Goal: Task Accomplishment & Management: Use online tool/utility

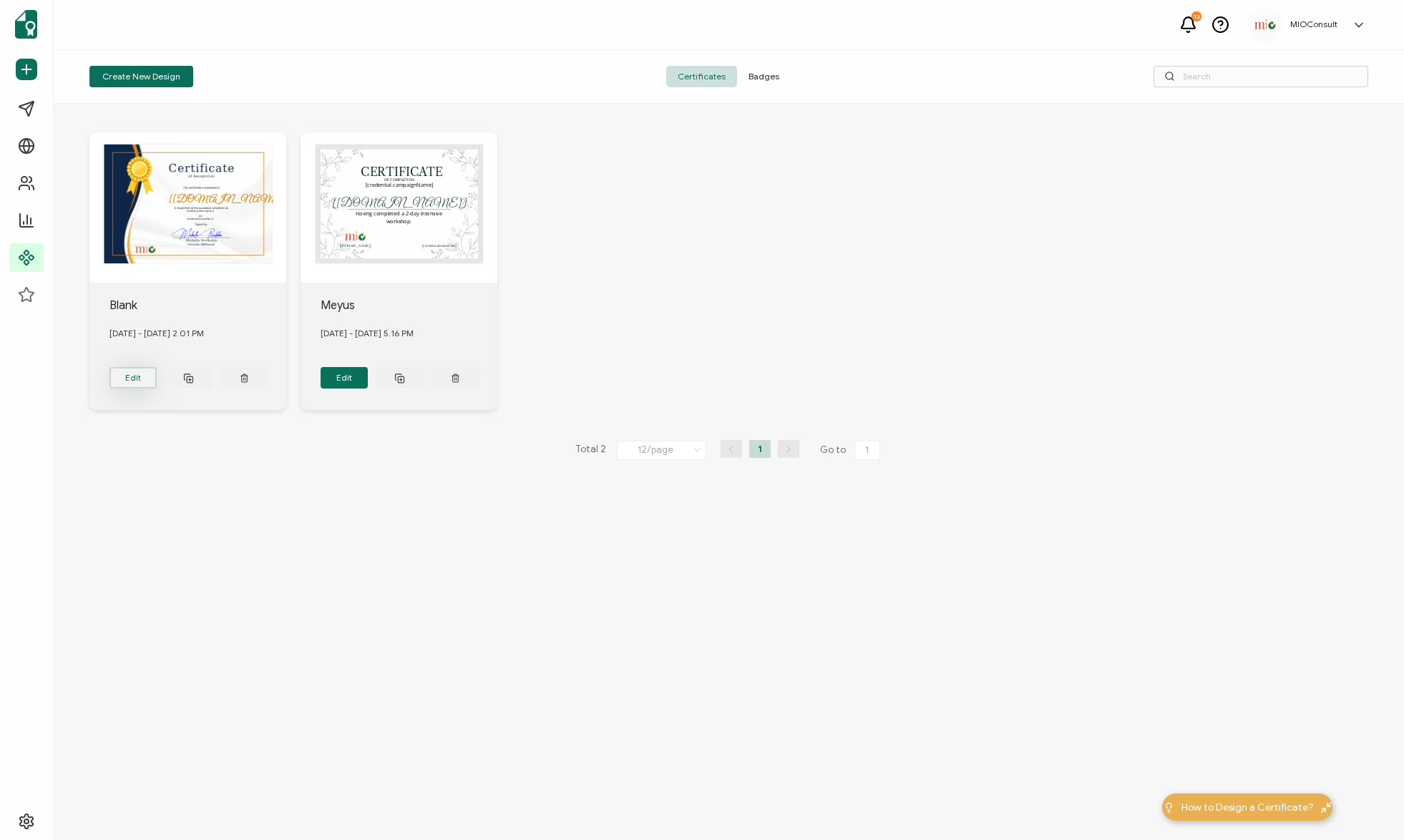
click at [123, 378] on button "Edit" at bounding box center [133, 378] width 48 height 22
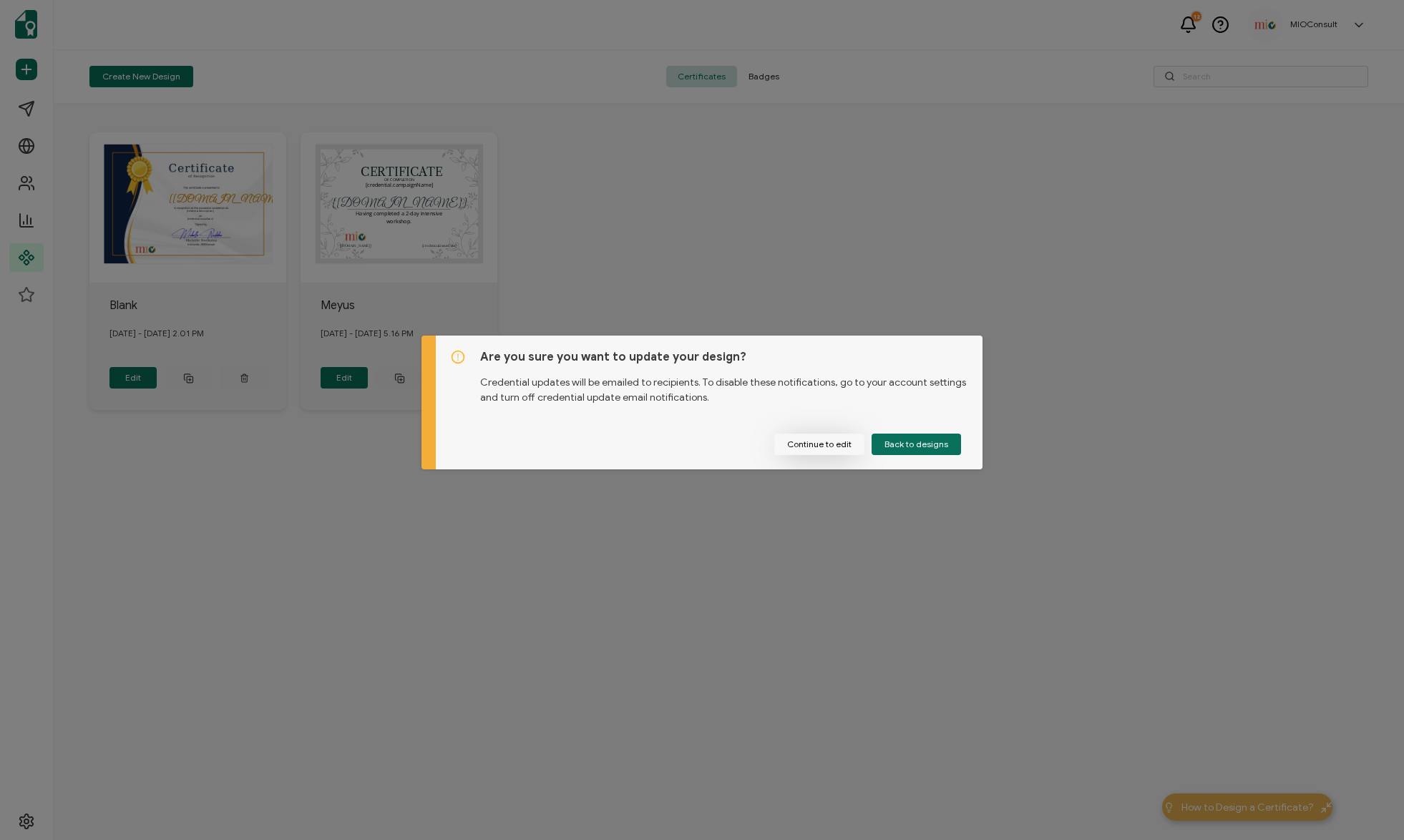
click at [800, 442] on button "Continue to edit" at bounding box center [819, 445] width 90 height 22
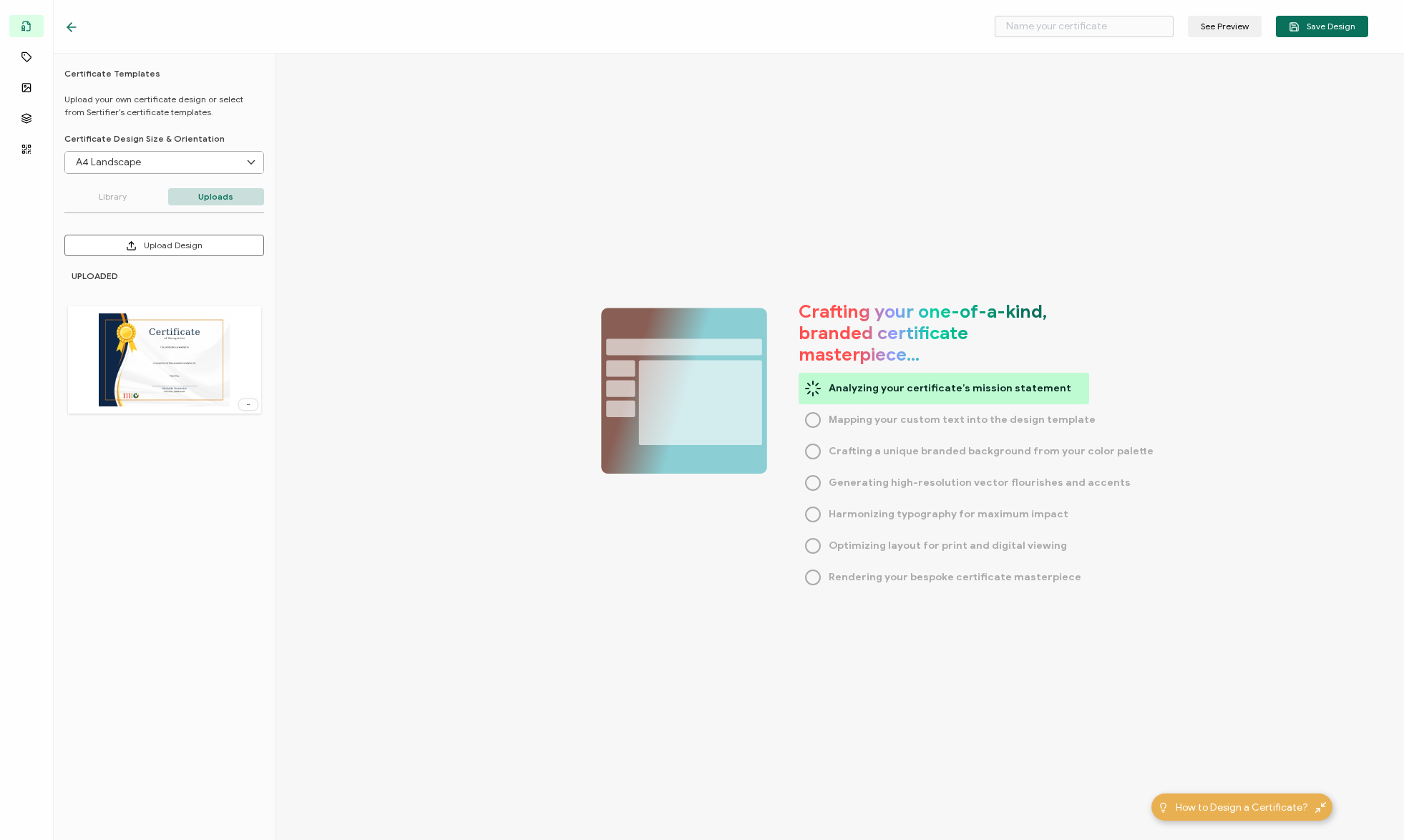
type input "Blank"
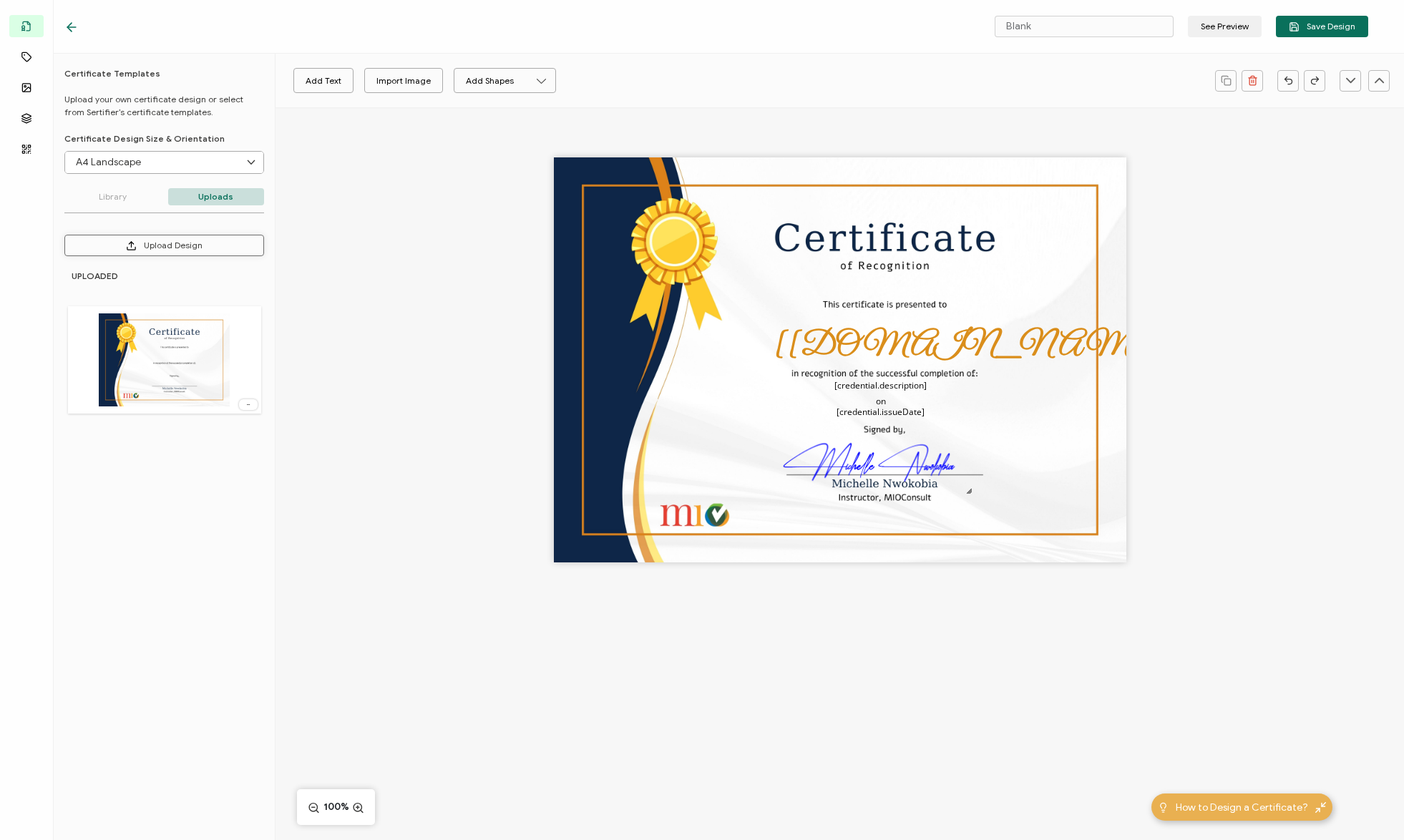
click at [194, 247] on button "Upload Design" at bounding box center [164, 245] width 200 height 22
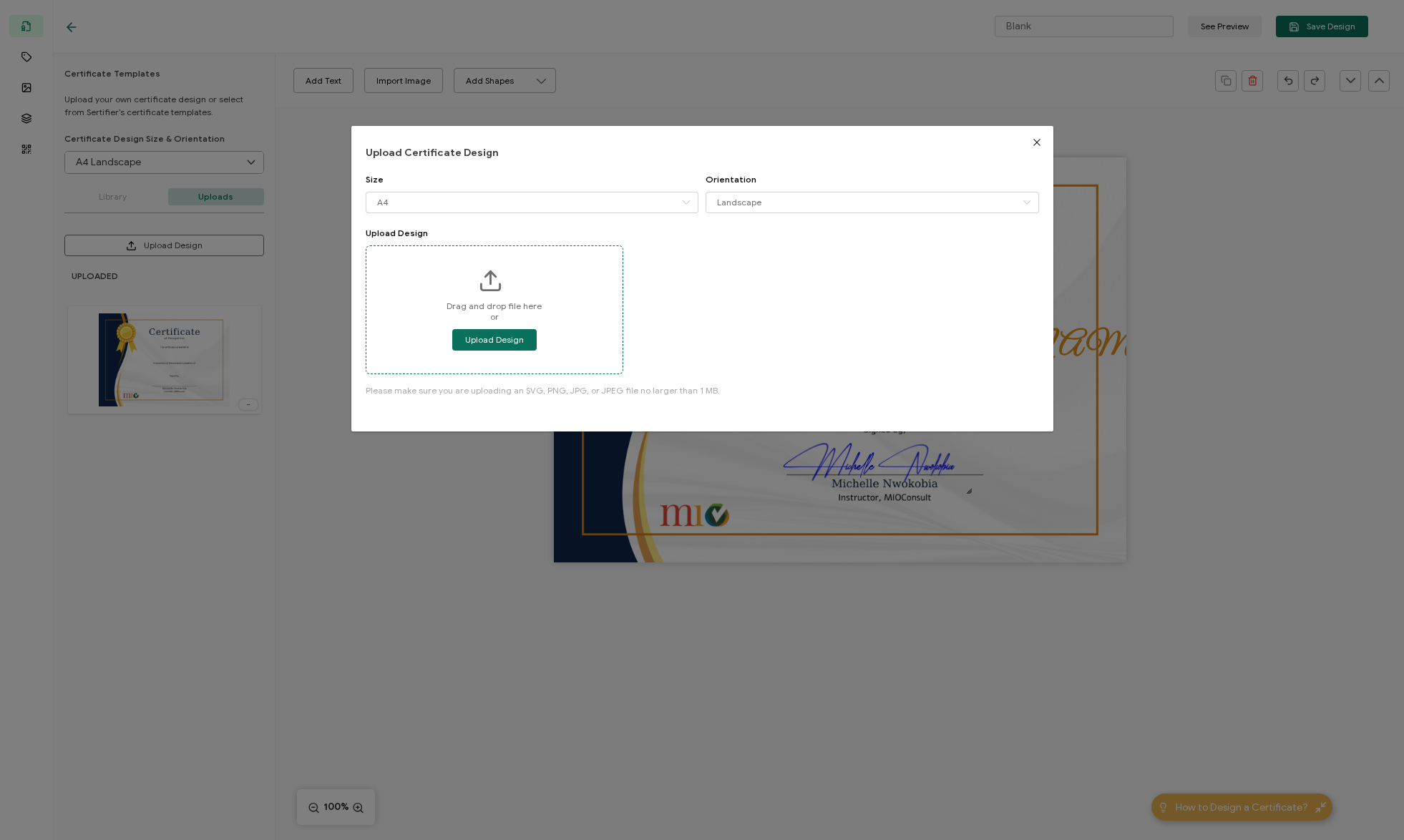
click at [501, 325] on div "Drag and drop file here or Upload Design" at bounding box center [494, 309] width 256 height 127
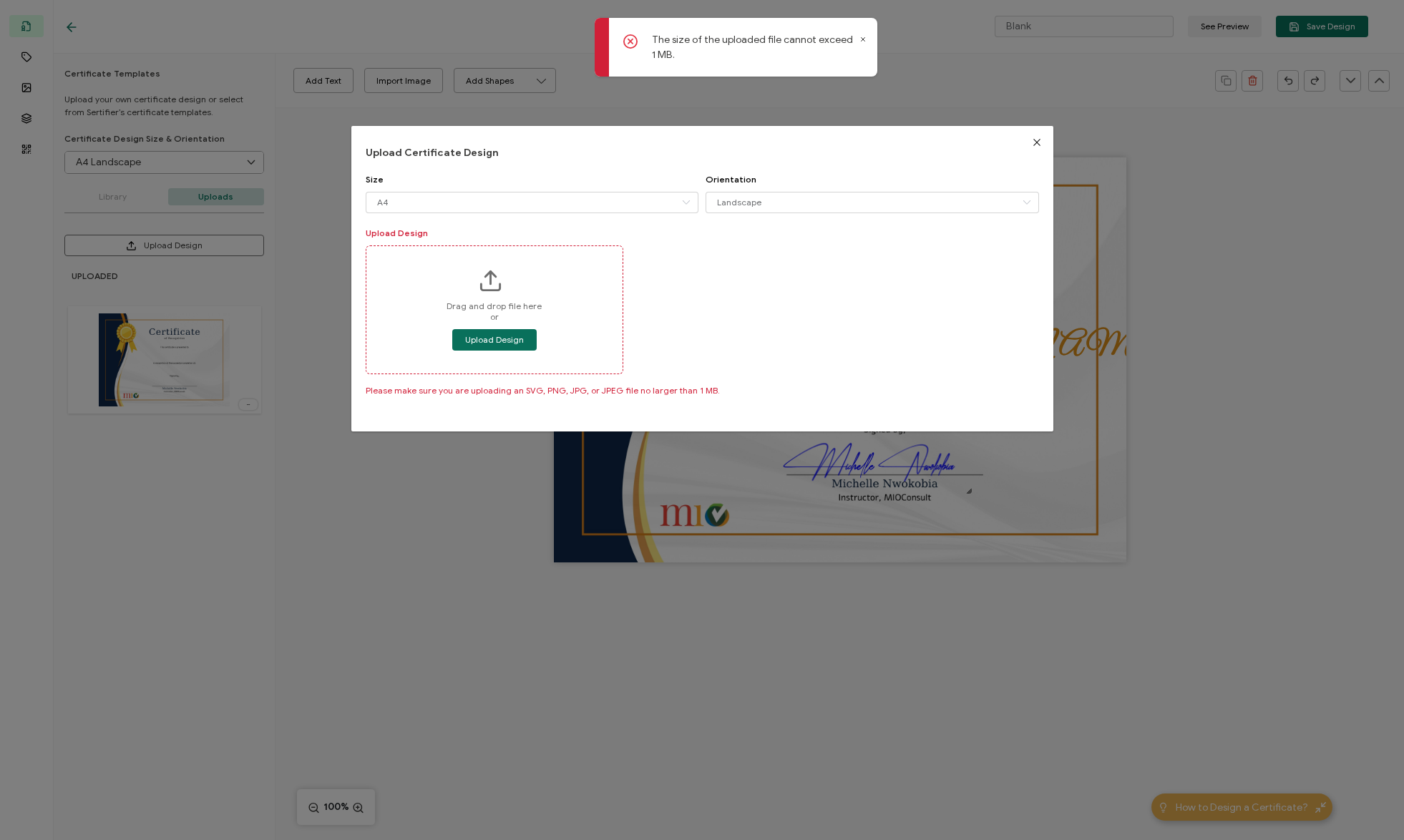
drag, startPoint x: 391, startPoint y: 545, endPoint x: 285, endPoint y: 487, distance: 120.8
click at [389, 544] on div "Upload Certificate Design Size A4 A4 Letter Legal 16:9 Orientation Landscape La…" at bounding box center [702, 420] width 1404 height 840
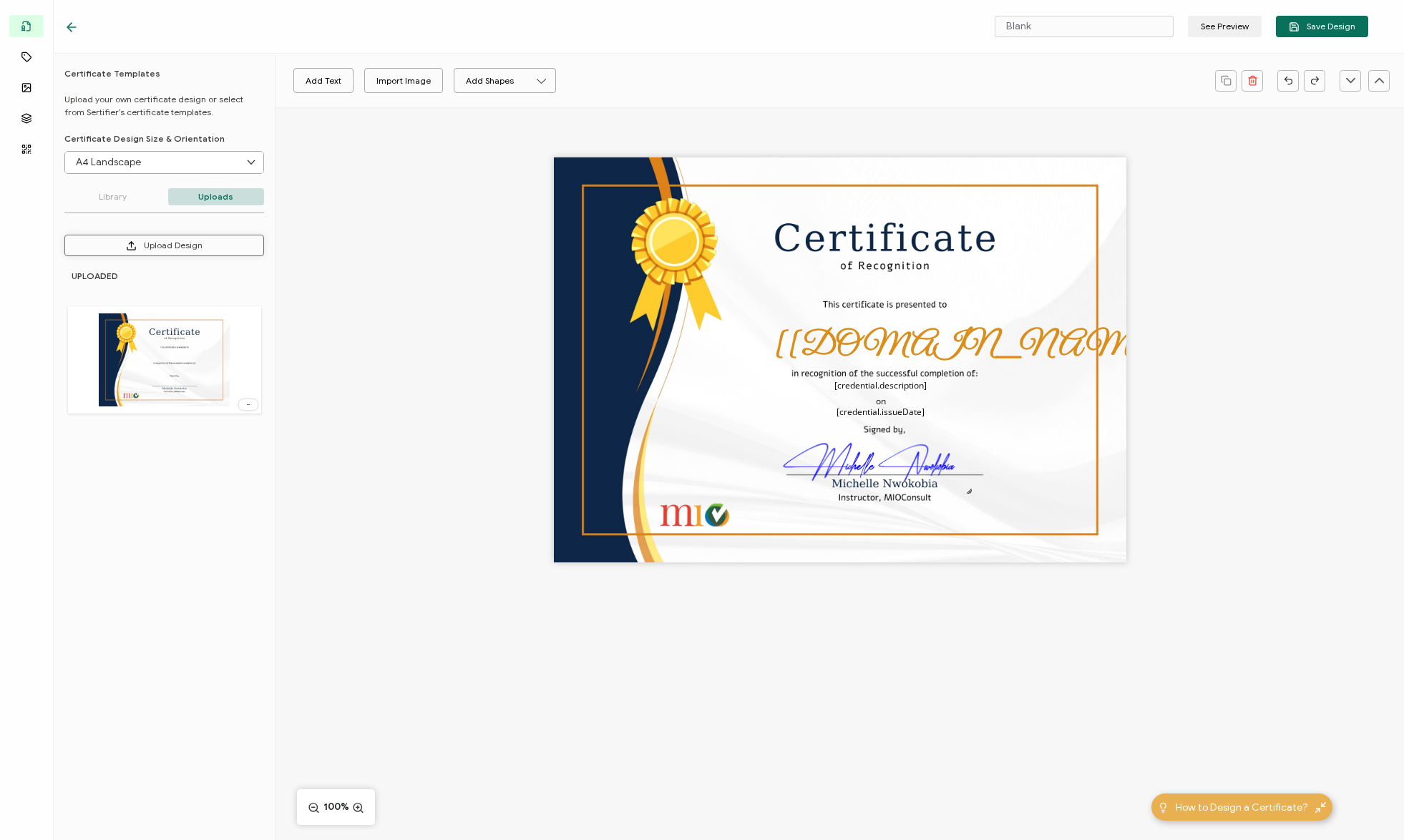
click at [185, 243] on button "Upload Design" at bounding box center [164, 245] width 200 height 22
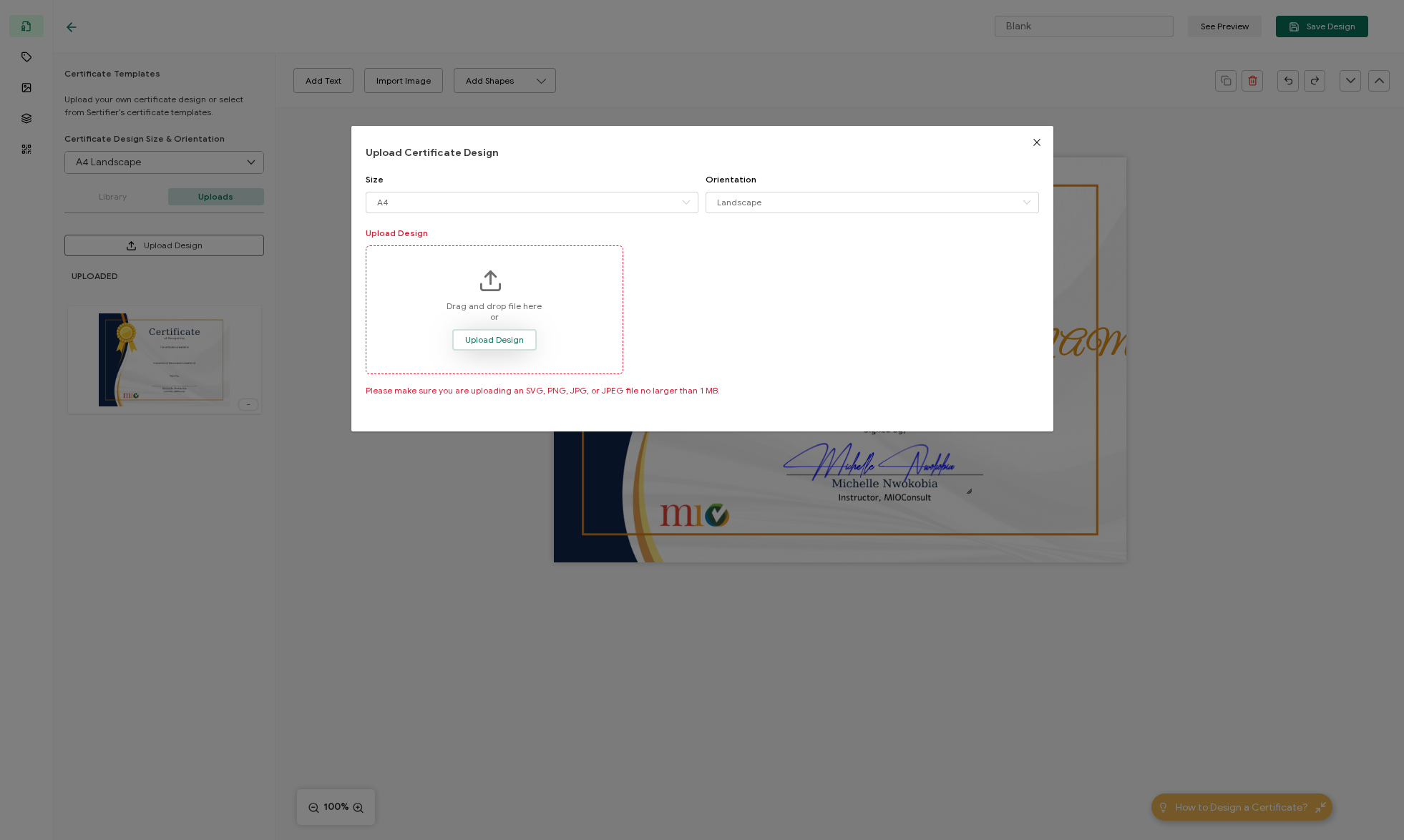
click at [501, 331] on button "Upload Design" at bounding box center [495, 340] width 85 height 22
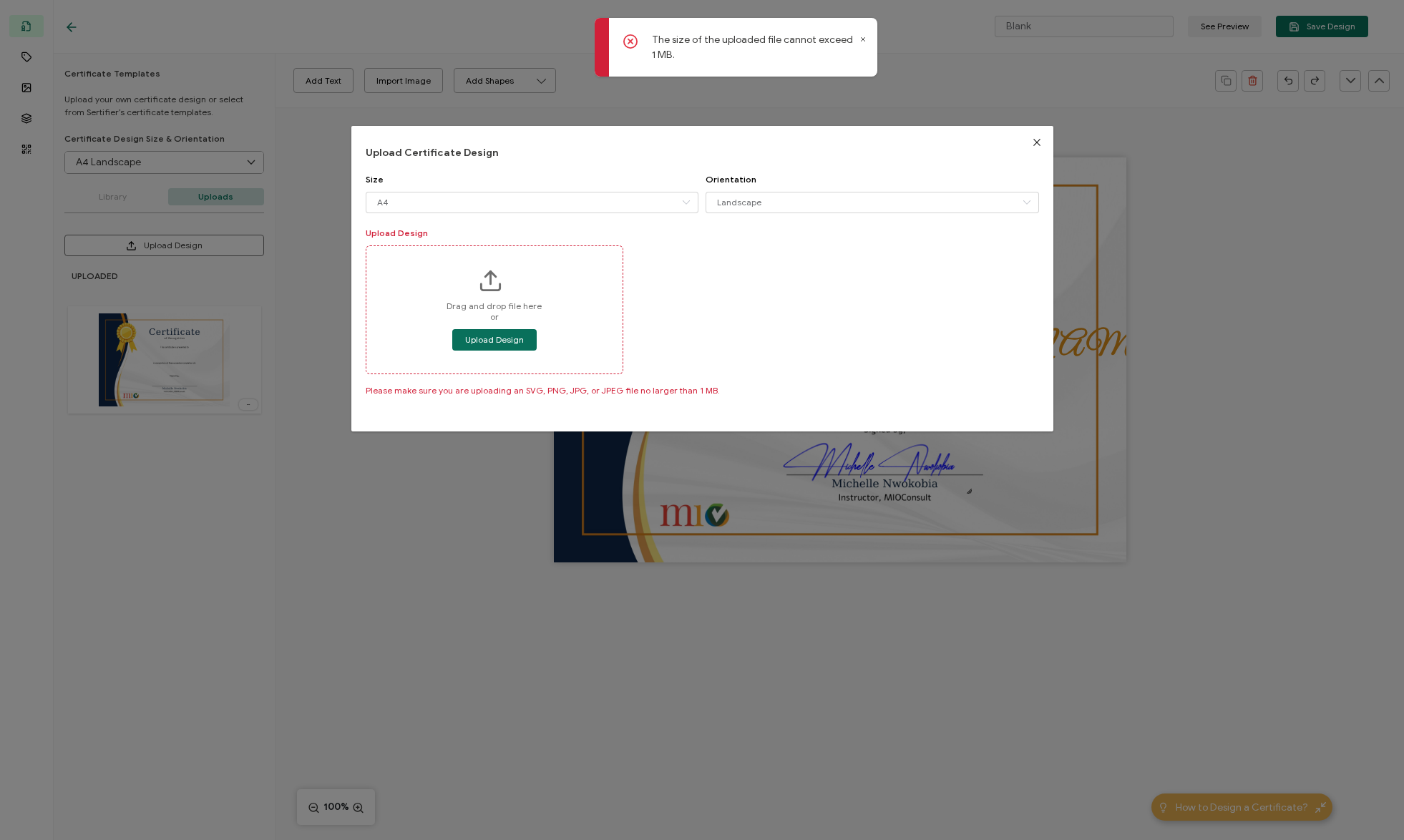
click at [864, 42] on icon at bounding box center [863, 39] width 7 height 7
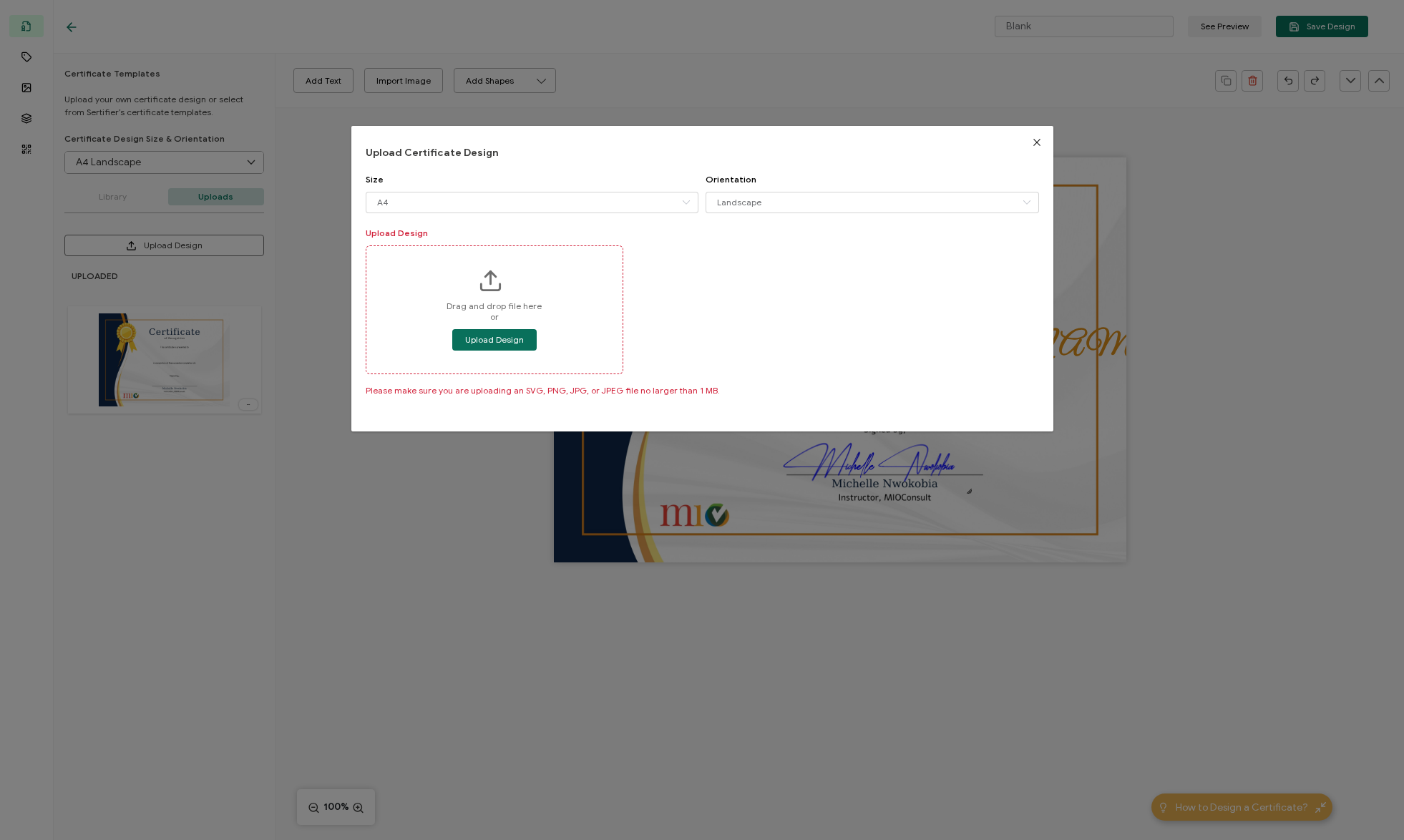
drag, startPoint x: 424, startPoint y: 494, endPoint x: 412, endPoint y: 474, distance: 23.3
click at [424, 493] on div "Upload Certificate Design Size A4 A4 Letter Legal 16:9 Orientation Landscape La…" at bounding box center [702, 420] width 1404 height 840
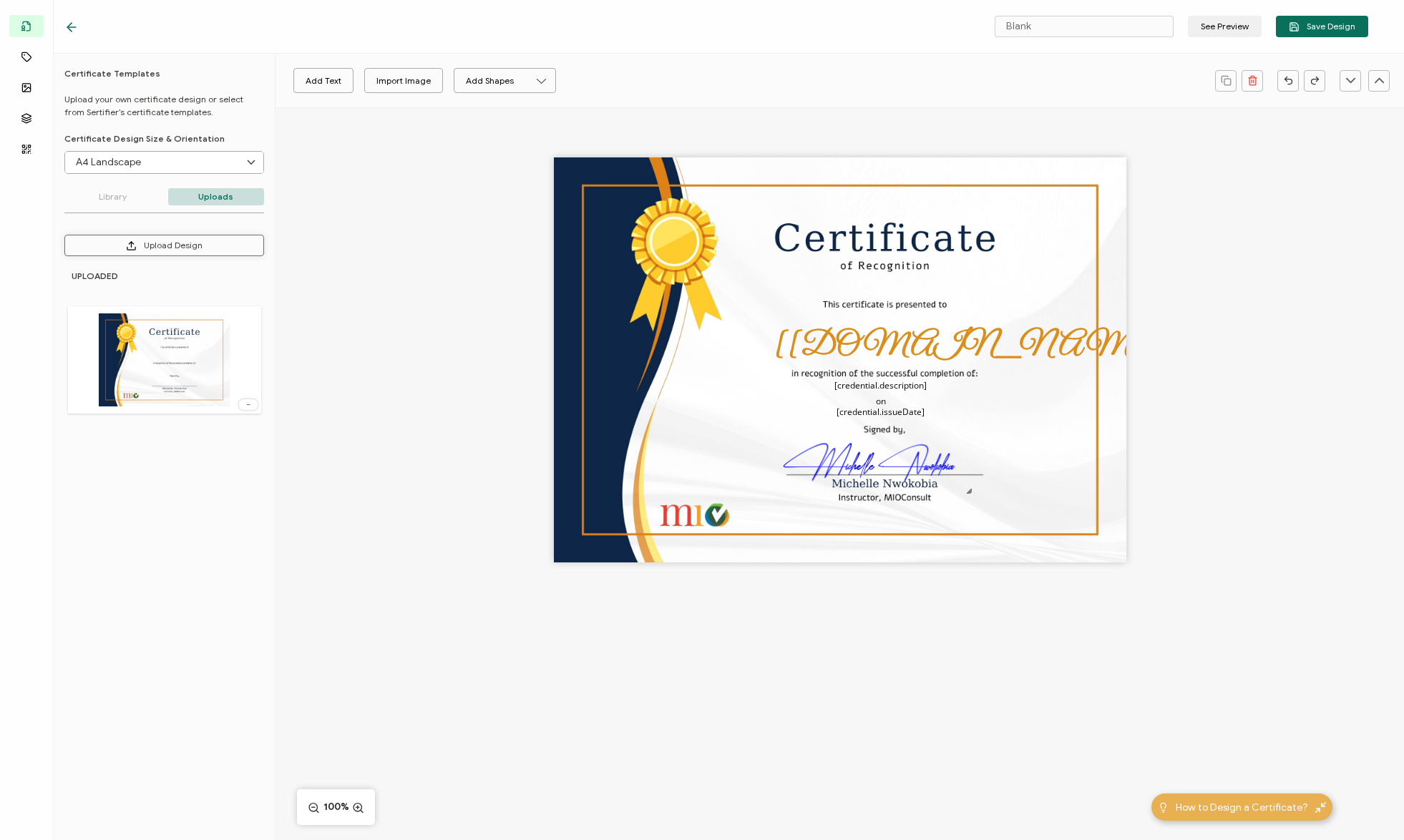
click at [203, 240] on button "Upload Design" at bounding box center [164, 245] width 200 height 22
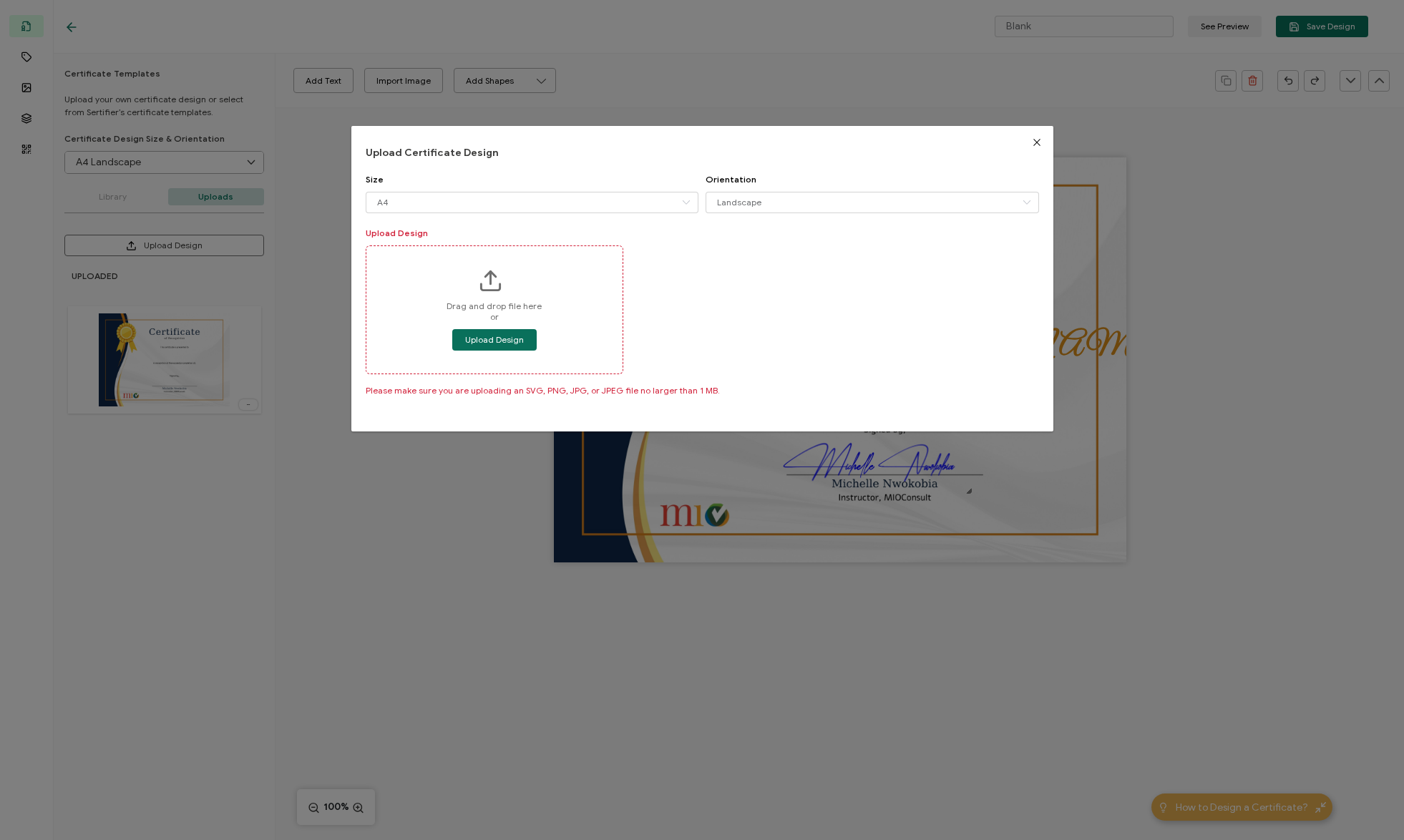
click at [493, 321] on span "Drag and drop file here or" at bounding box center [493, 311] width 95 height 22
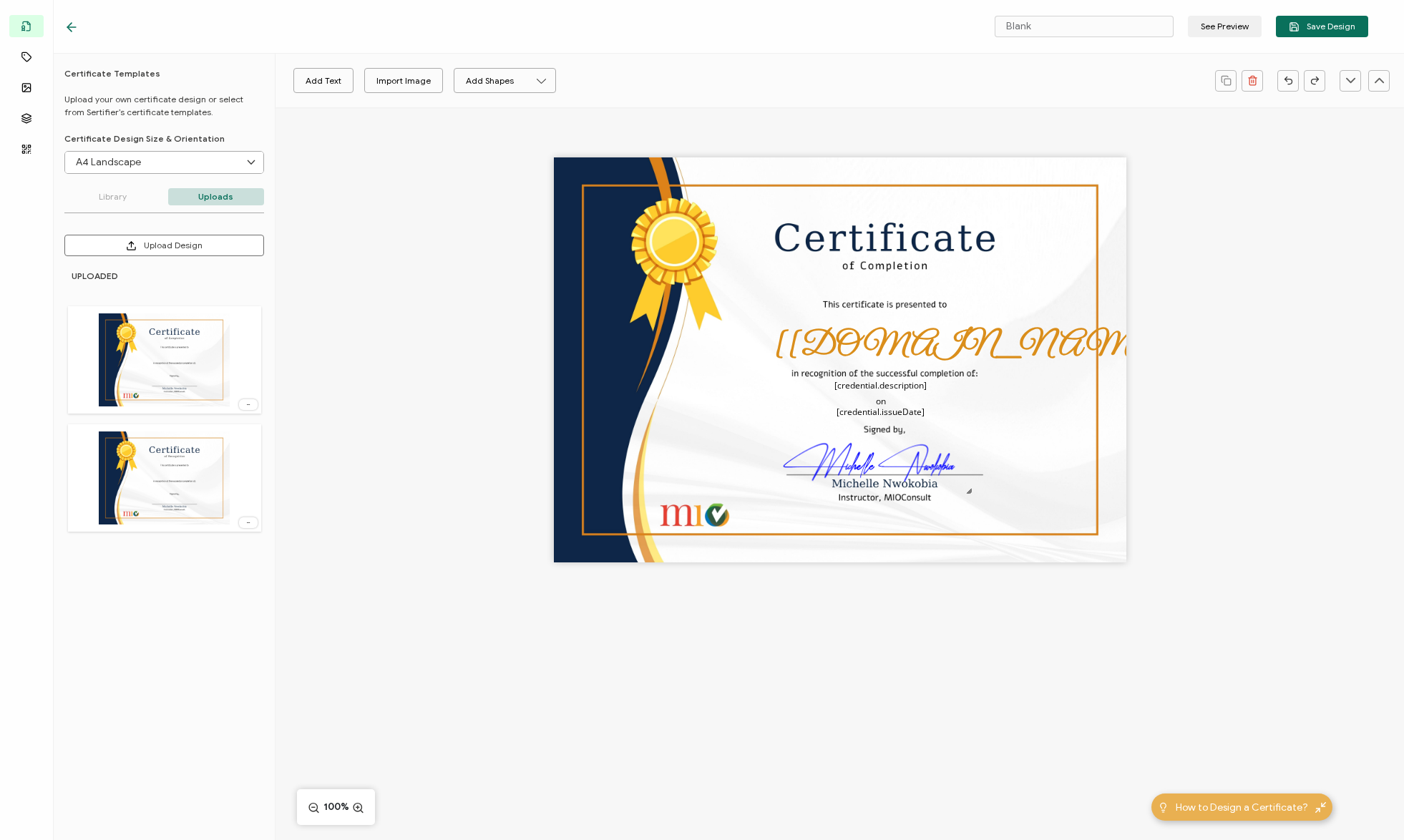
click at [183, 475] on img at bounding box center [164, 478] width 132 height 93
click at [170, 365] on img at bounding box center [164, 360] width 132 height 93
click at [244, 524] on icon at bounding box center [248, 522] width 15 height 4
click at [238, 562] on li "Delete Image" at bounding box center [224, 554] width 76 height 22
click at [249, 522] on icon at bounding box center [248, 522] width 15 height 4
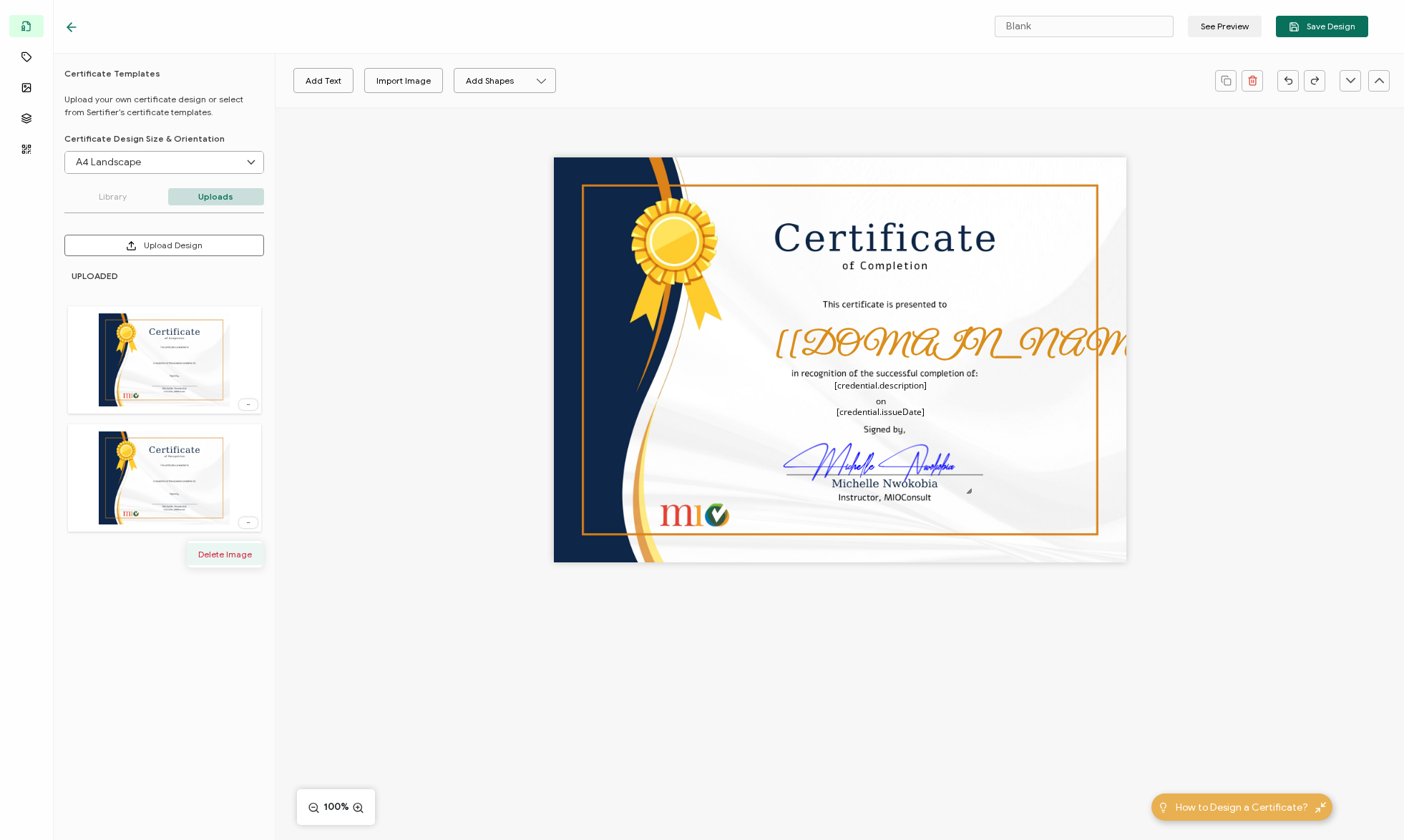
click at [232, 553] on span "Delete Image" at bounding box center [225, 554] width 54 height 11
click at [1325, 25] on span "Save Design" at bounding box center [1322, 27] width 66 height 11
